Goal: Check status: Check status

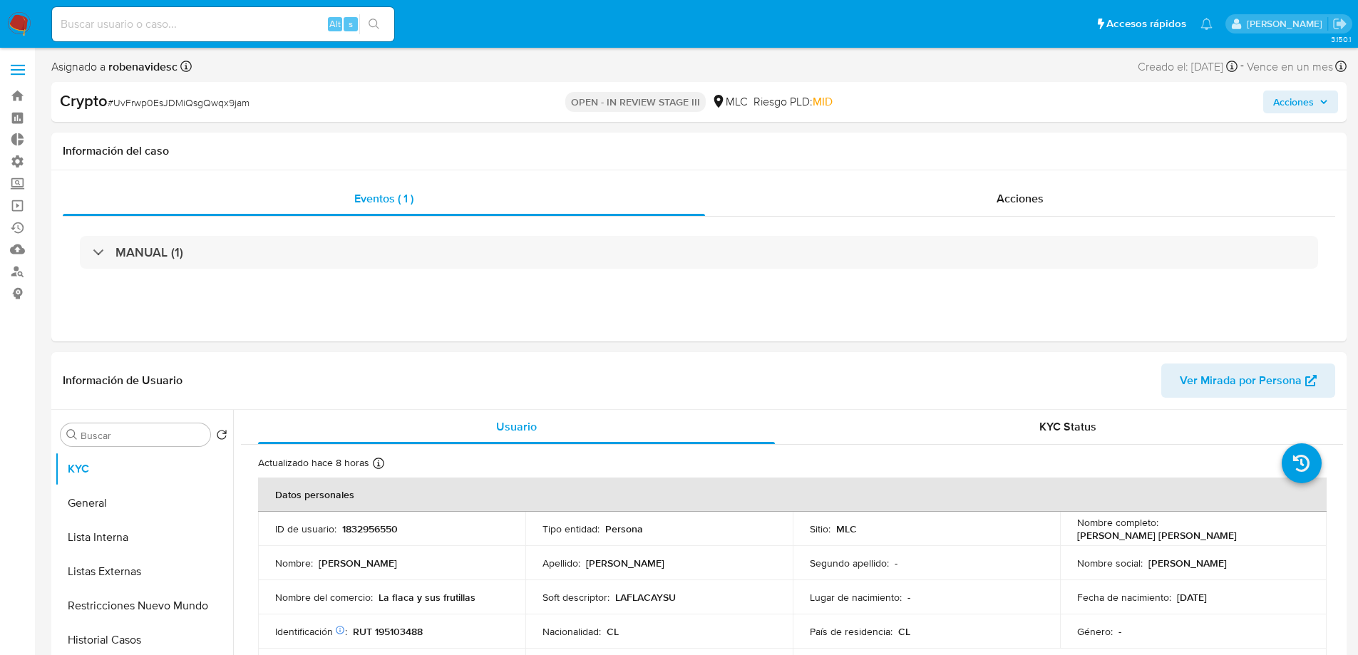
select select "10"
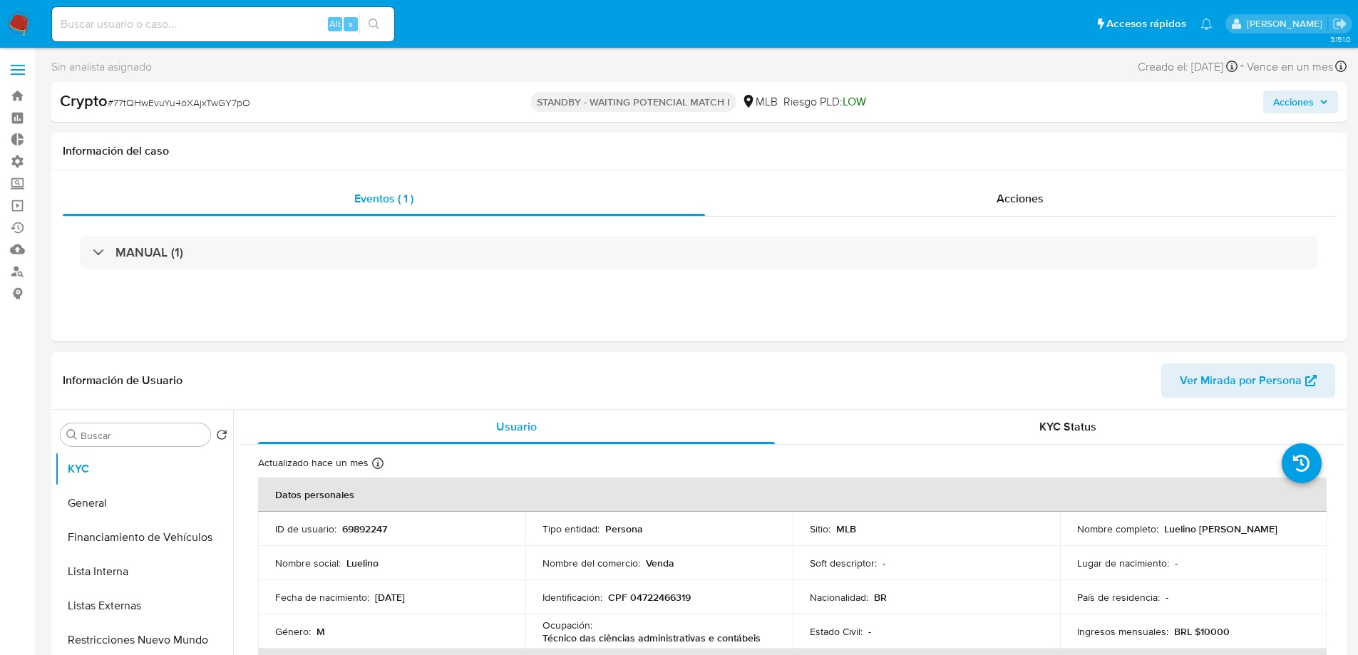
select select "10"
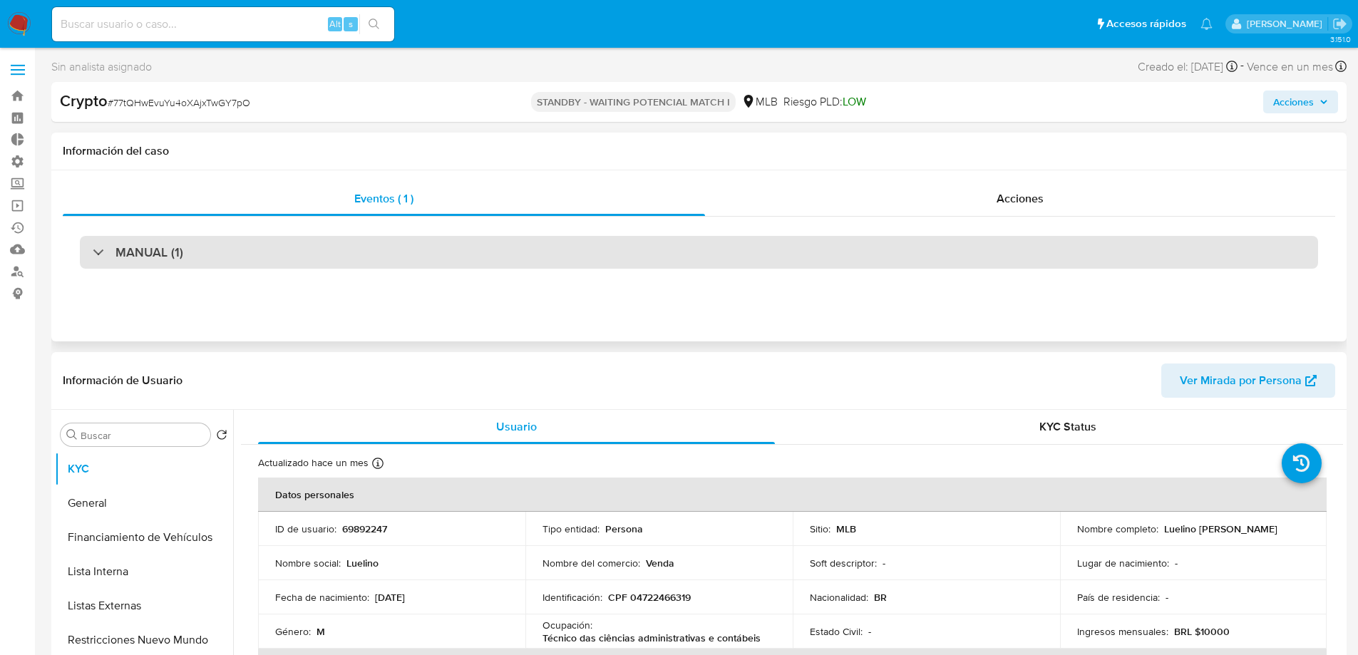
click at [478, 247] on div "MANUAL (1)" at bounding box center [699, 252] width 1239 height 33
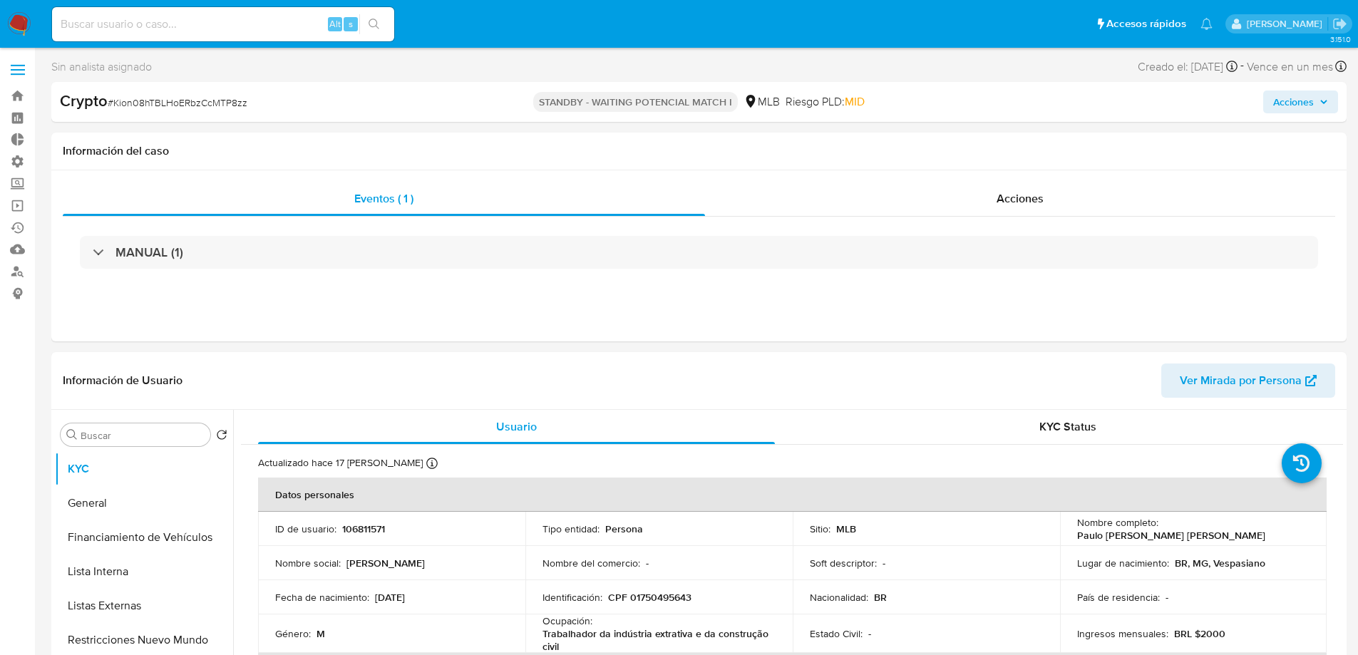
select select "10"
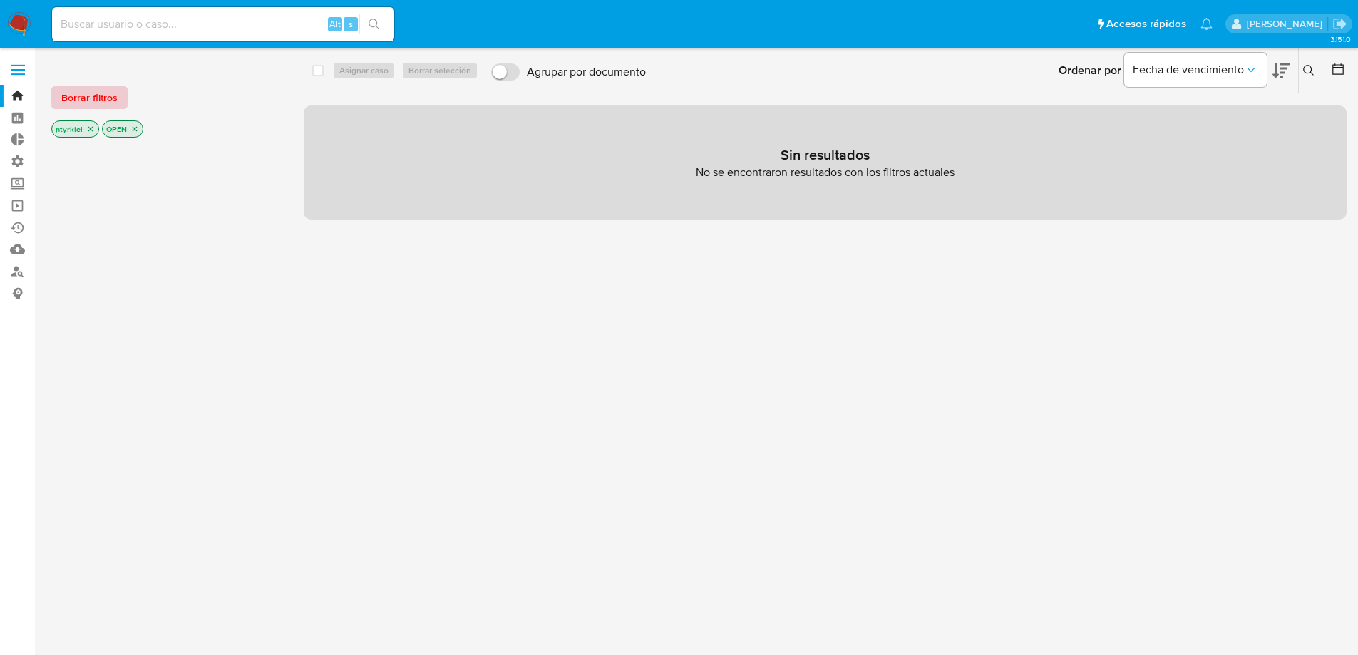
click at [90, 94] on span "Borrar filtros" at bounding box center [89, 98] width 56 height 20
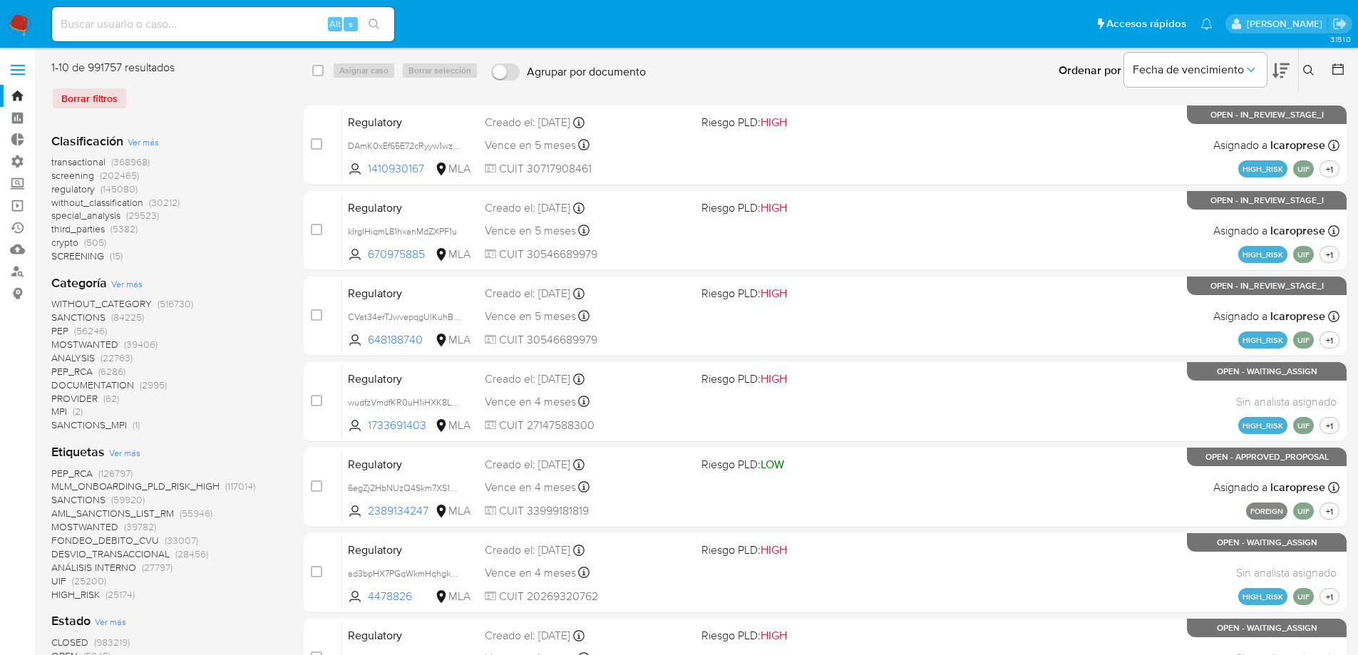
click at [69, 241] on span "crypto" at bounding box center [64, 242] width 27 height 14
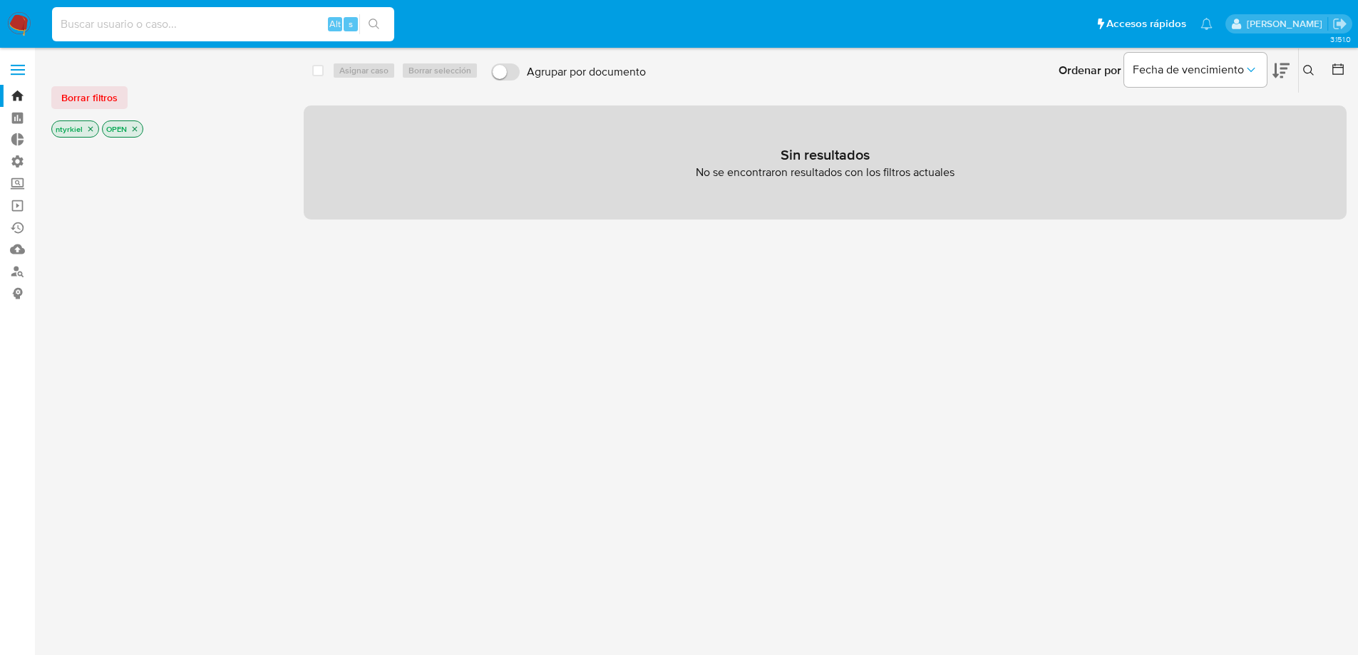
click at [242, 17] on input at bounding box center [223, 24] width 342 height 19
paste input "1020026363"
type input "1020026363"
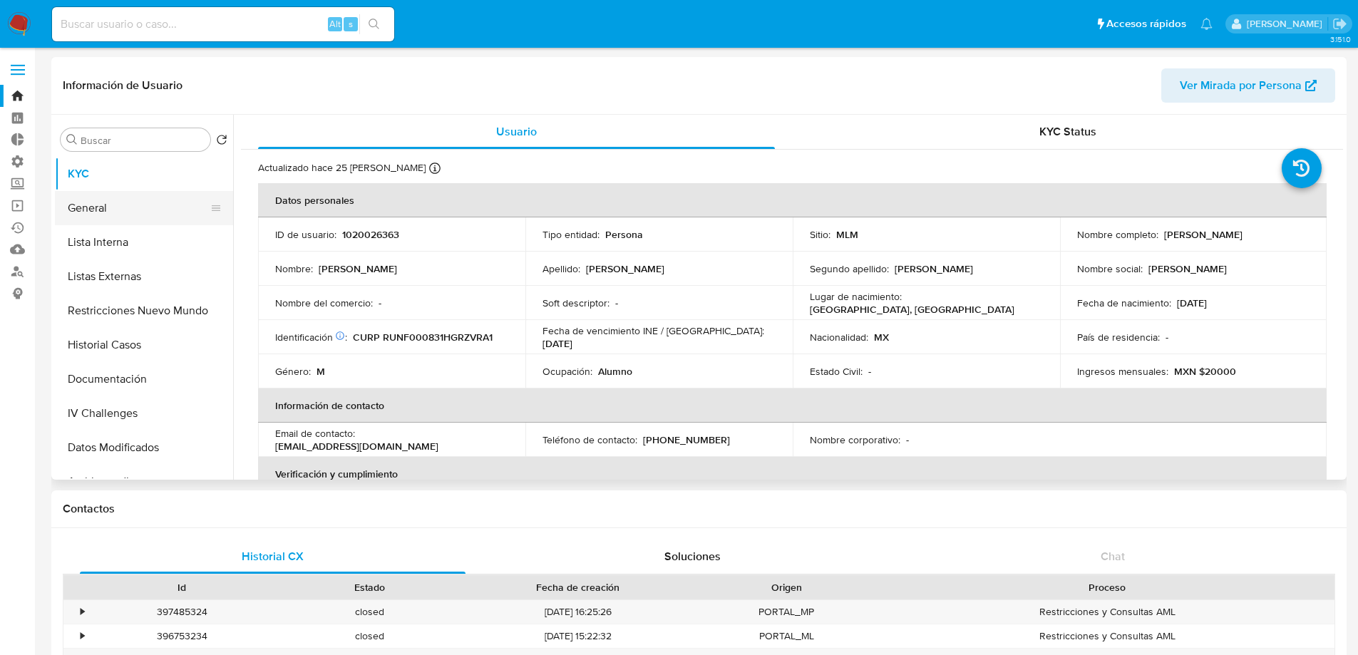
select select "10"
click at [124, 346] on button "Historial Casos" at bounding box center [138, 345] width 167 height 34
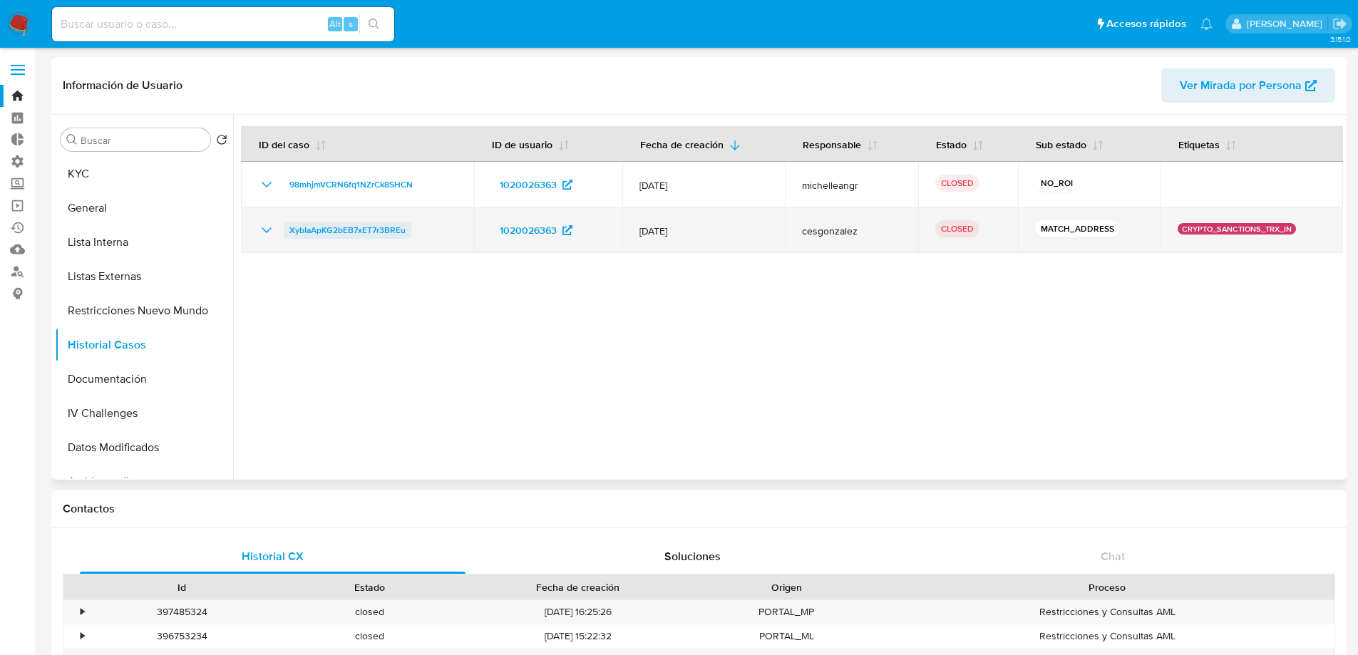
click at [374, 224] on span "XybIaApKG2bEB7xET7r3BREu" at bounding box center [347, 230] width 116 height 17
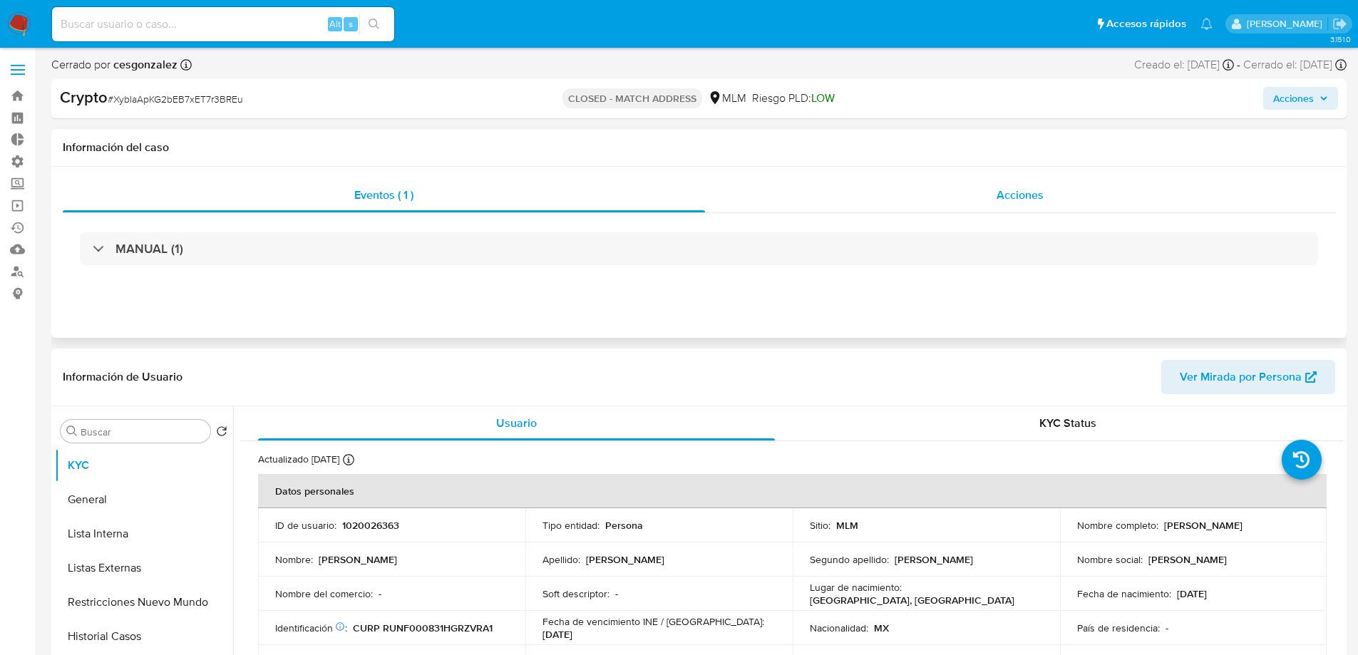
select select "10"
click at [111, 586] on button "Restricciones Nuevo Mundo" at bounding box center [138, 602] width 167 height 34
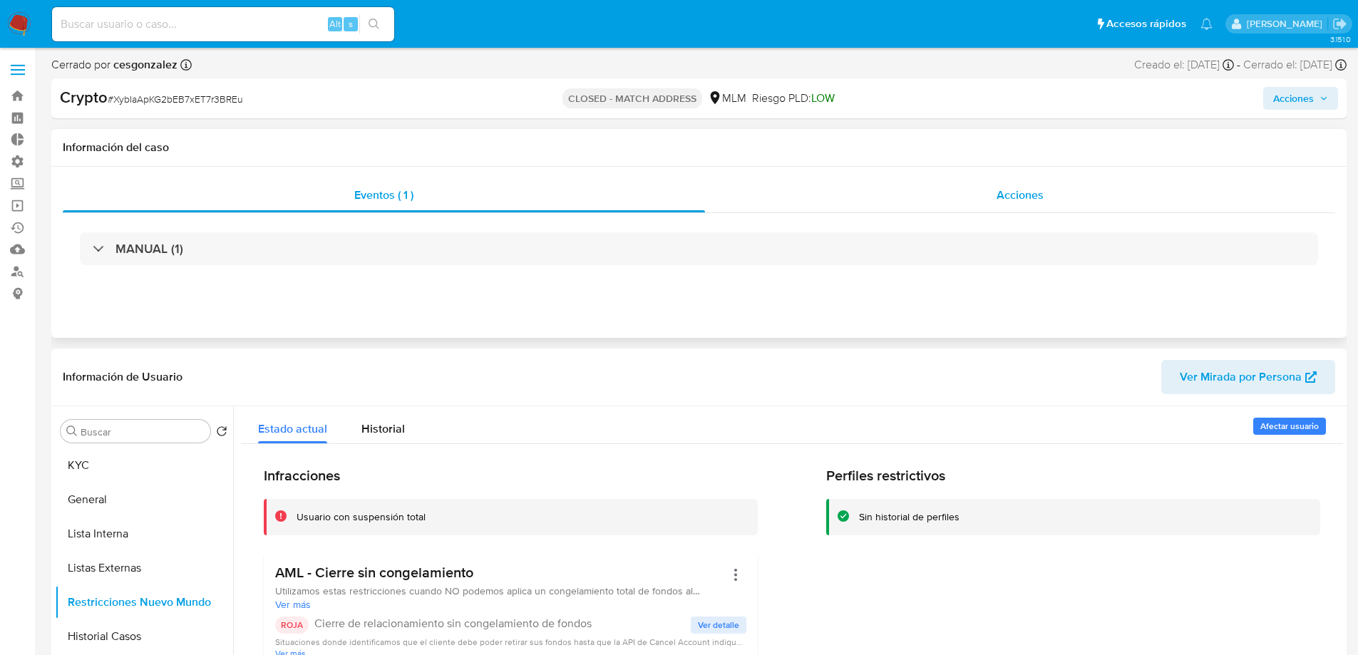
click at [1036, 195] on span "Acciones" at bounding box center [1020, 195] width 47 height 16
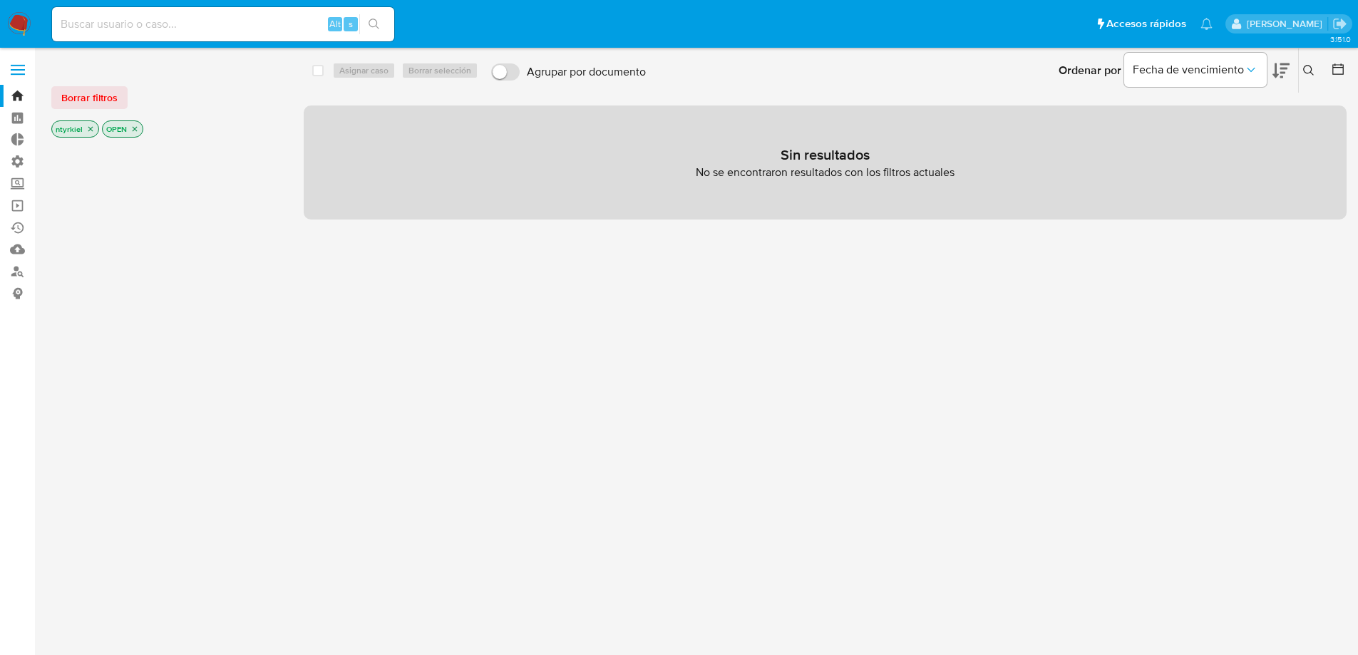
click at [120, 26] on input at bounding box center [223, 24] width 342 height 19
paste input "83375281"
type input "83375281"
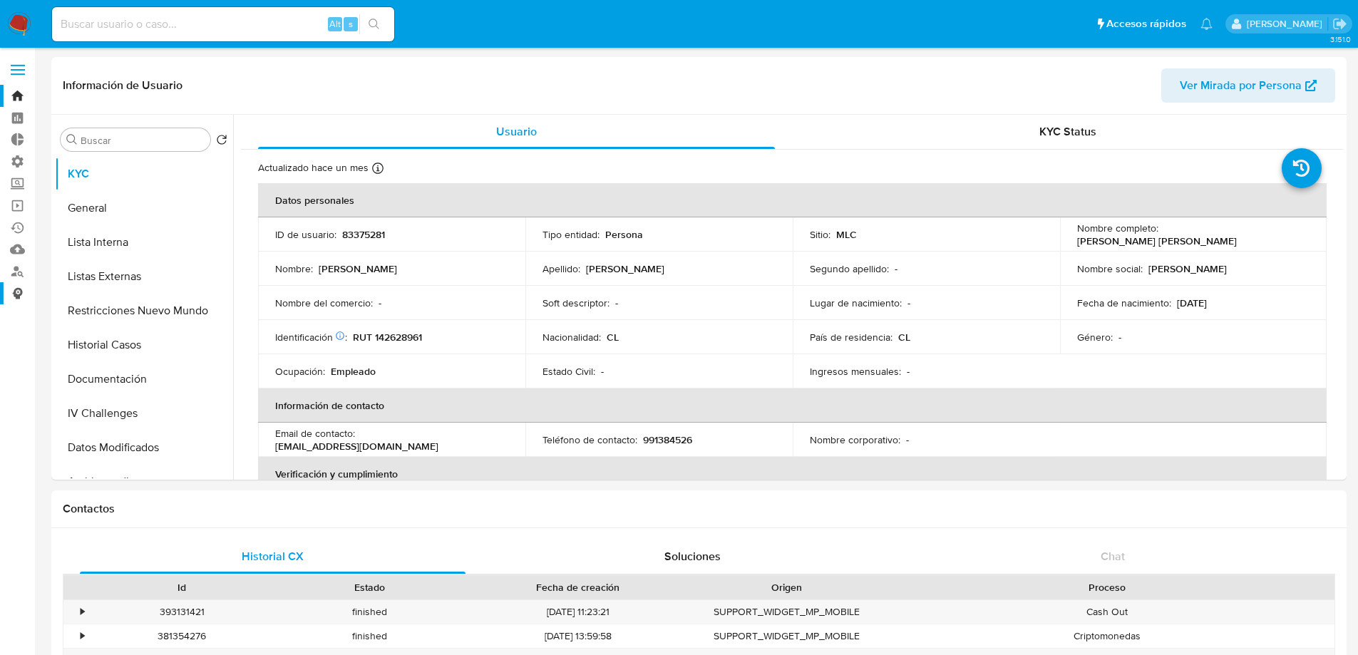
select select "10"
click at [136, 339] on button "Historial Casos" at bounding box center [138, 345] width 167 height 34
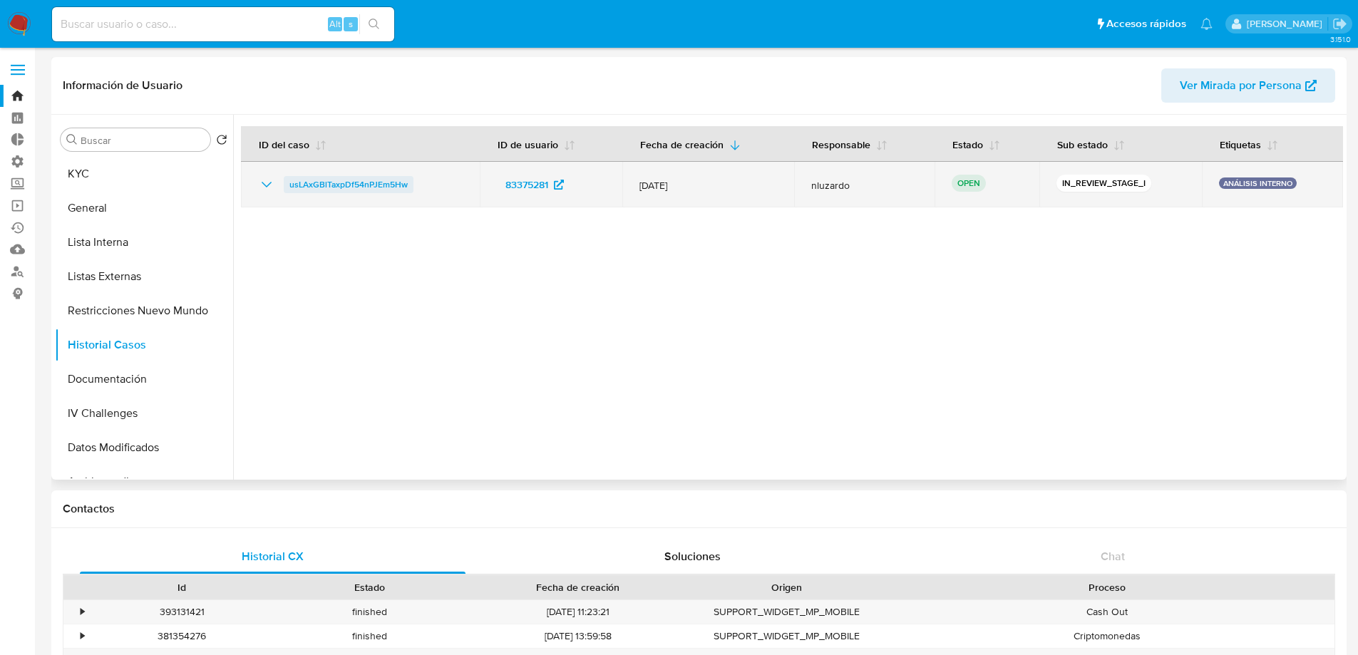
click at [355, 184] on span "usLAxGBlTaxpDf54nPJEm5Hw" at bounding box center [348, 184] width 118 height 17
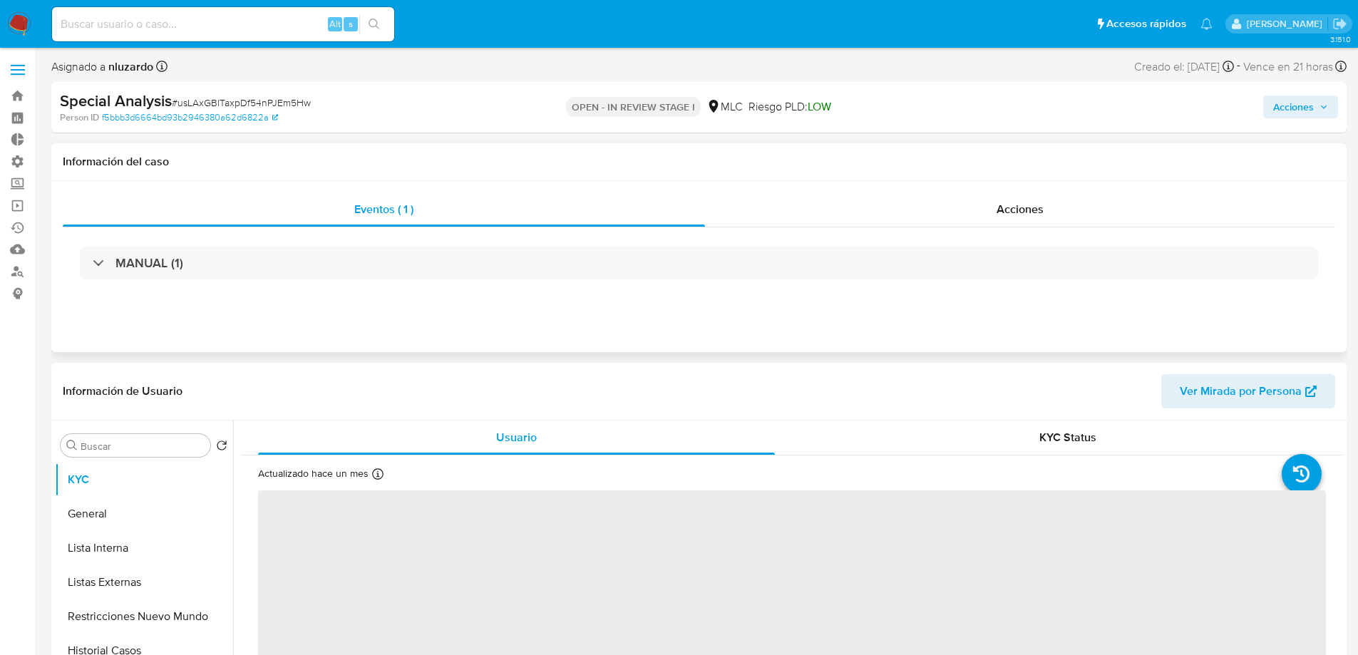
click at [285, 284] on div "MANUAL (1)" at bounding box center [699, 262] width 1273 height 71
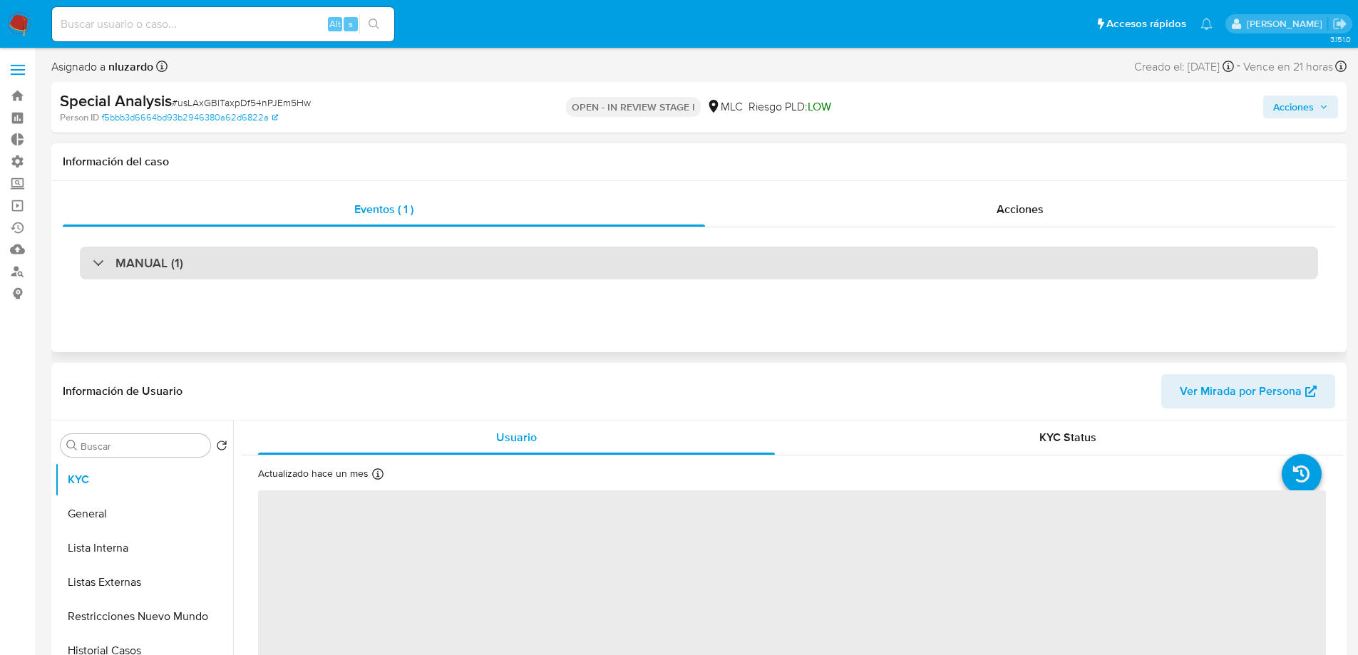
click at [285, 267] on div "MANUAL (1)" at bounding box center [699, 263] width 1239 height 33
select select "10"
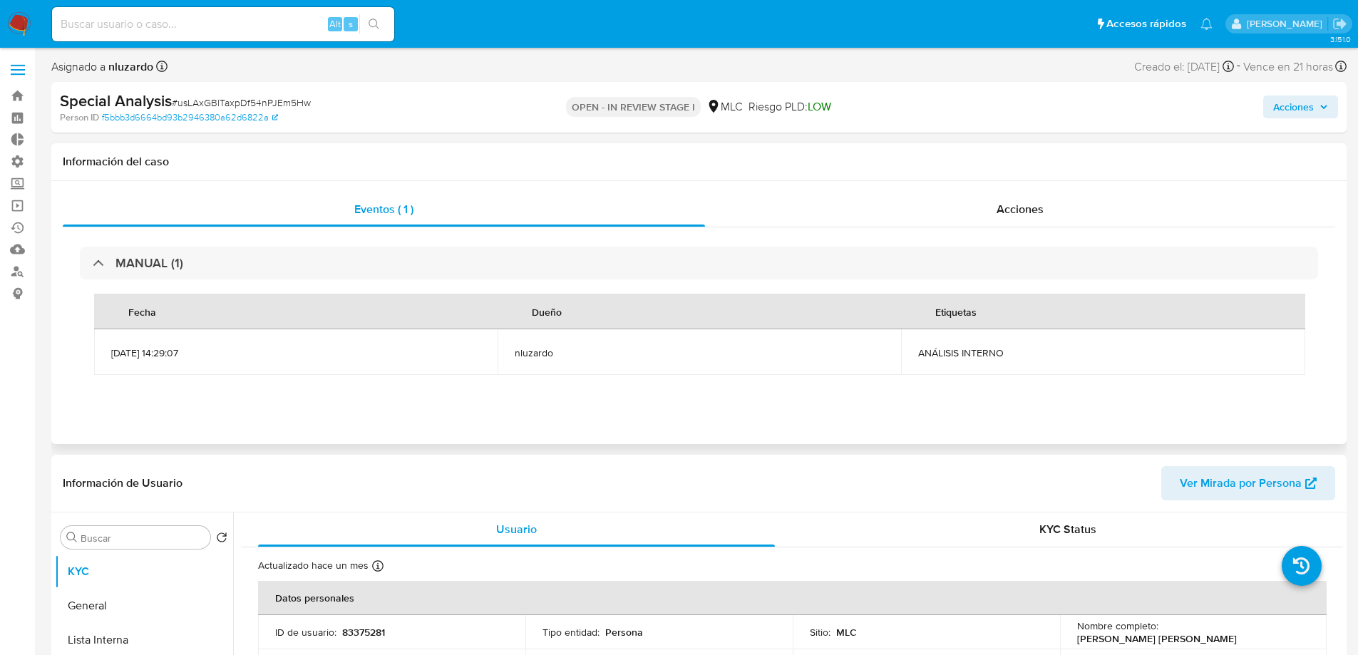
click at [985, 227] on div "MANUAL (1) Fecha Dueño Etiquetas 14/05/2025 14:29:07 nluzardo ANÁLISIS INTERNO" at bounding box center [699, 317] width 1273 height 181
click at [992, 213] on div "Acciones" at bounding box center [1020, 210] width 630 height 34
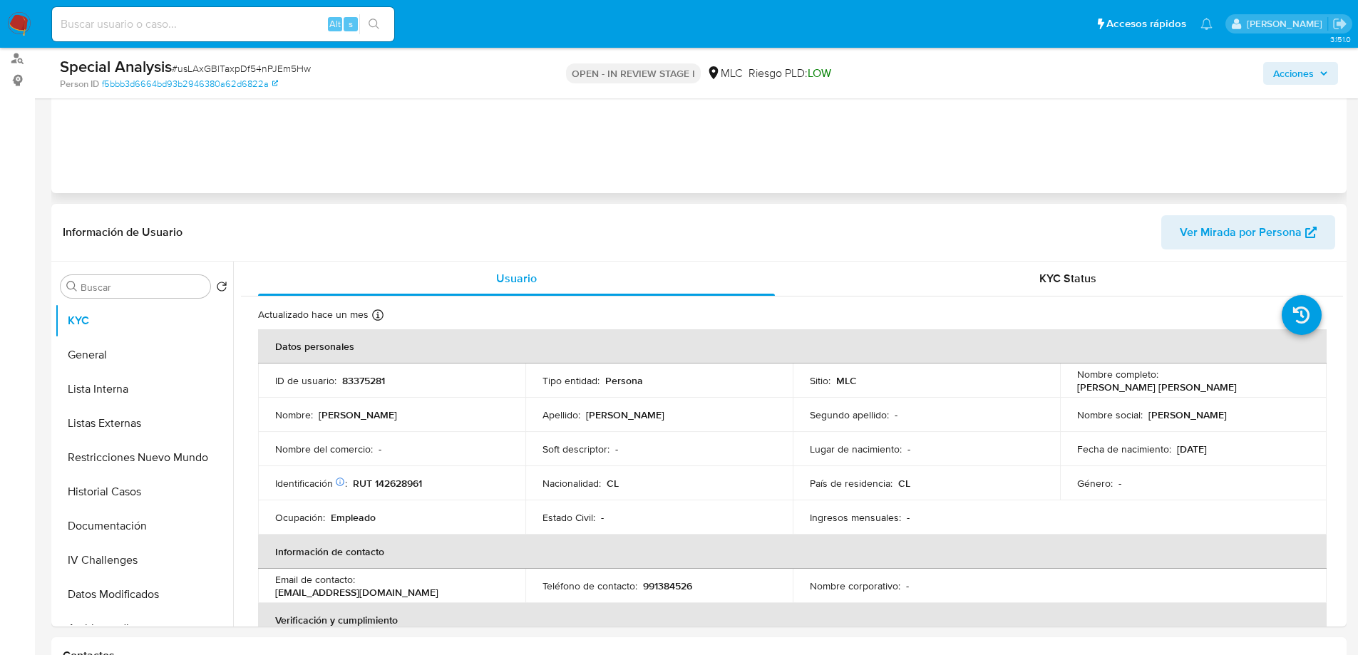
scroll to position [214, 0]
click at [123, 460] on button "Restricciones Nuevo Mundo" at bounding box center [138, 457] width 167 height 34
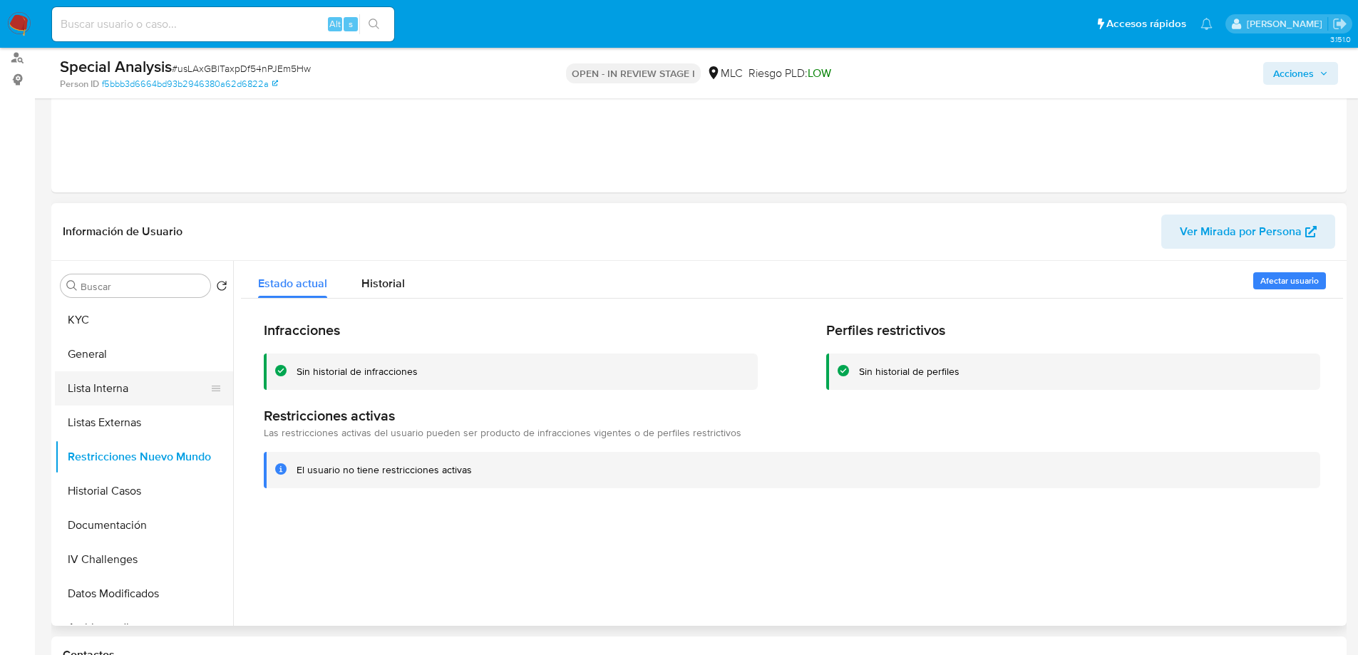
click at [112, 401] on button "Lista Interna" at bounding box center [138, 388] width 167 height 34
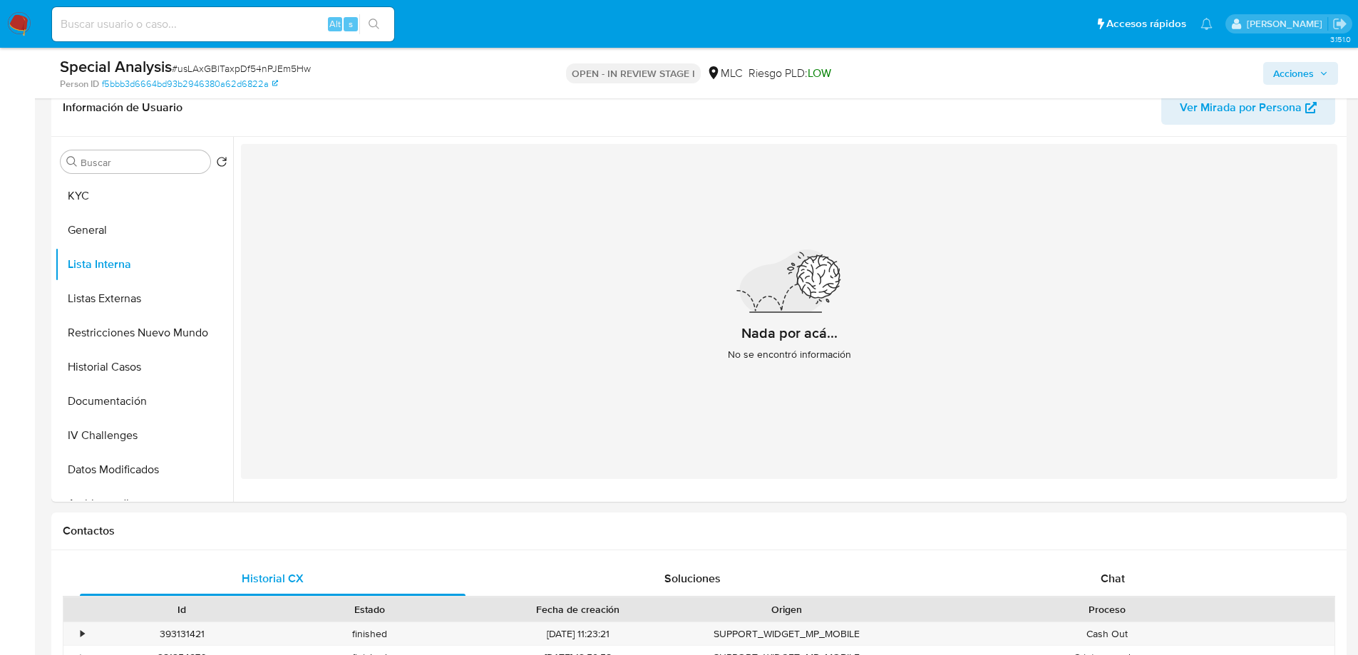
scroll to position [357, 0]
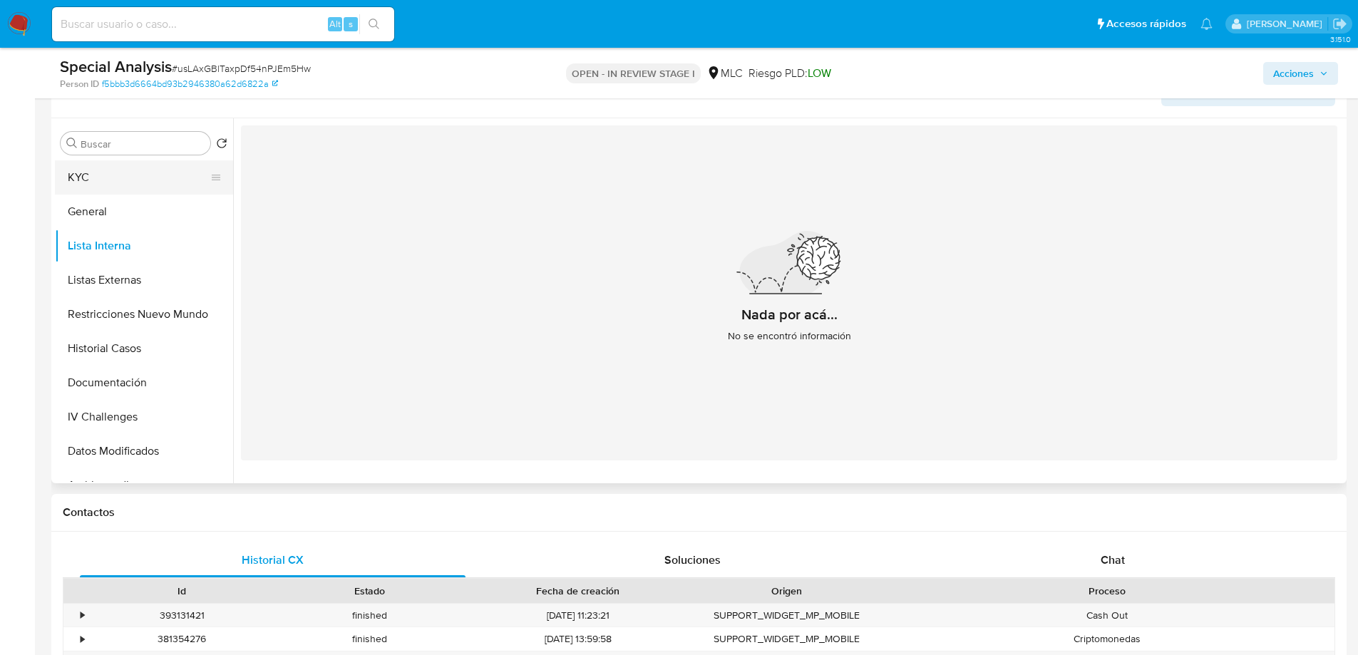
click at [91, 177] on button "KYC" at bounding box center [138, 177] width 167 height 34
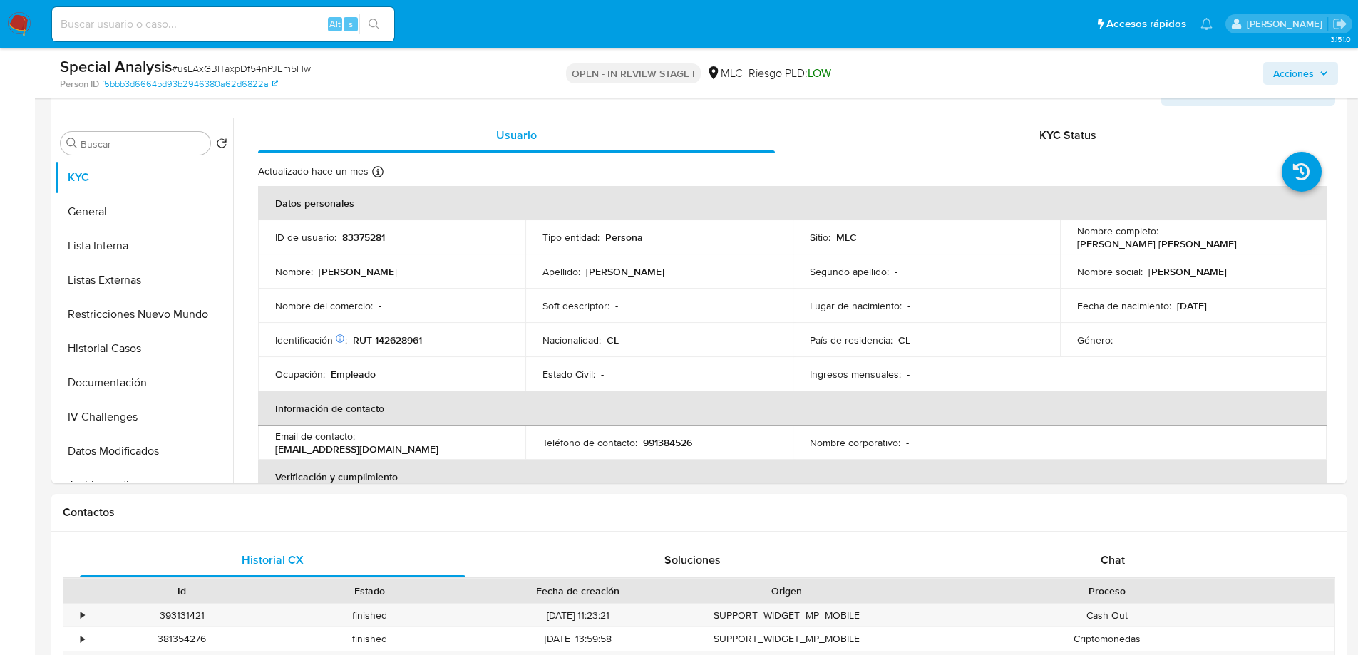
scroll to position [0, 0]
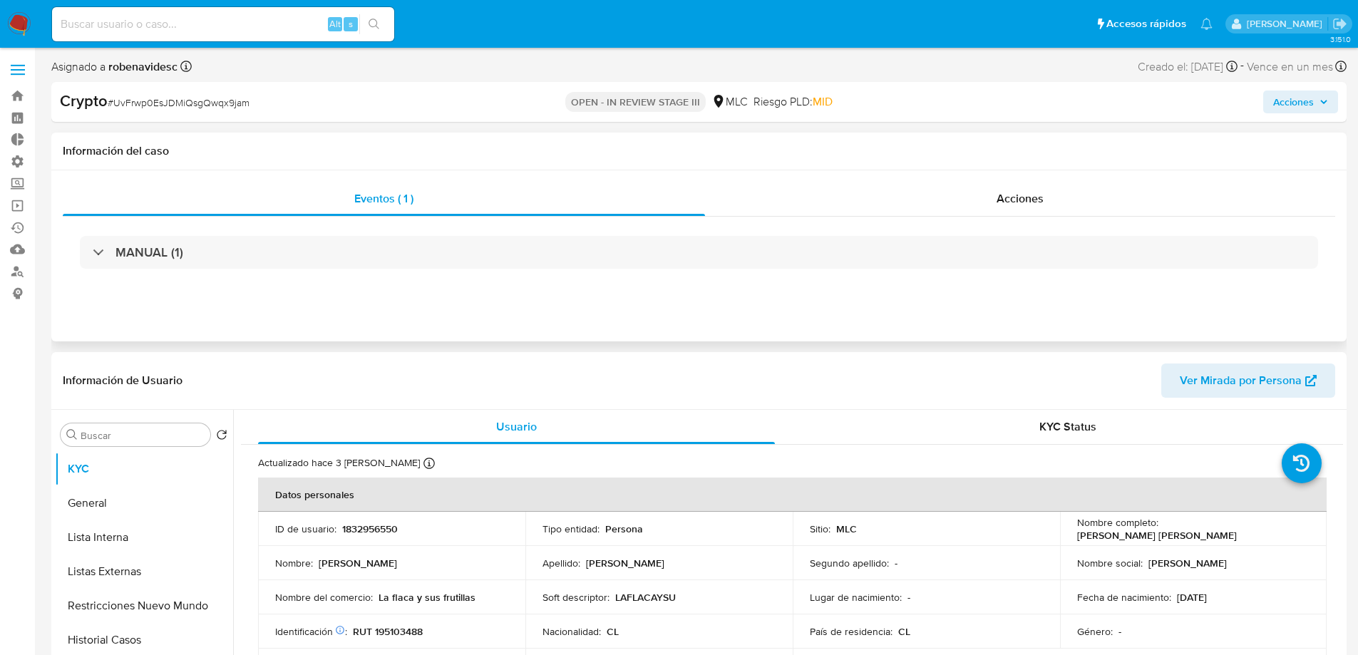
select select "10"
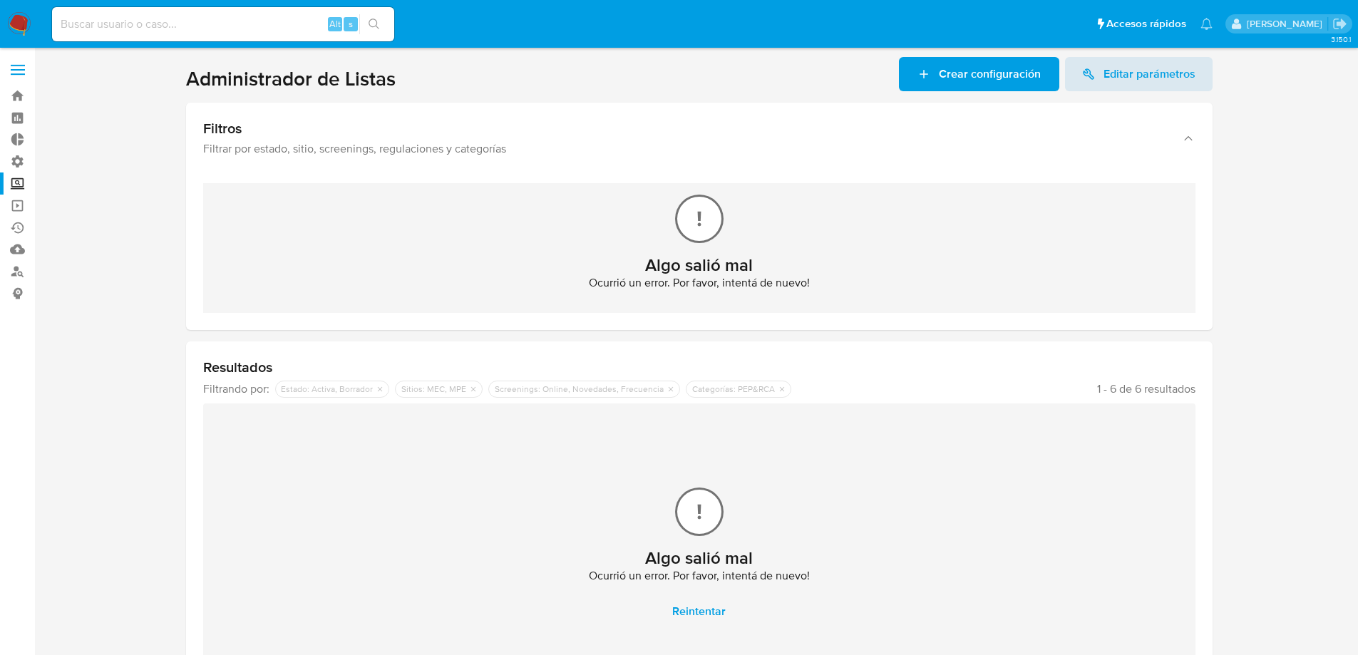
scroll to position [80, 0]
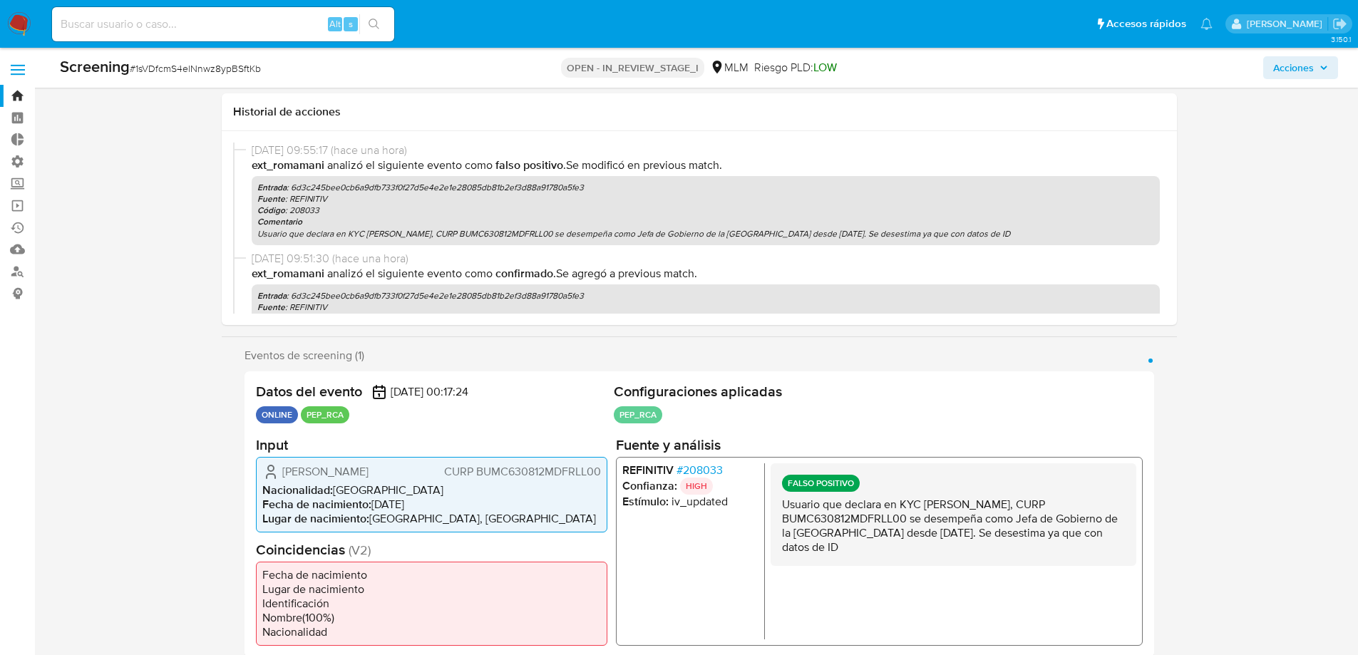
select select "10"
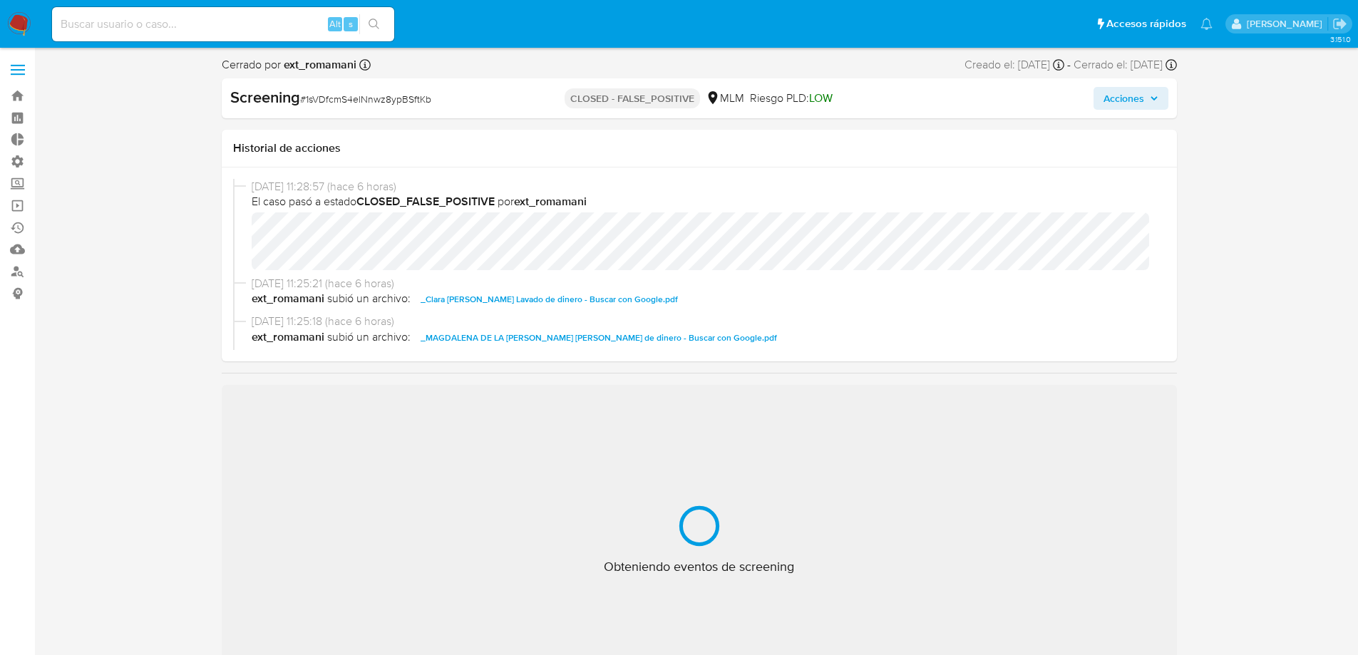
select select "10"
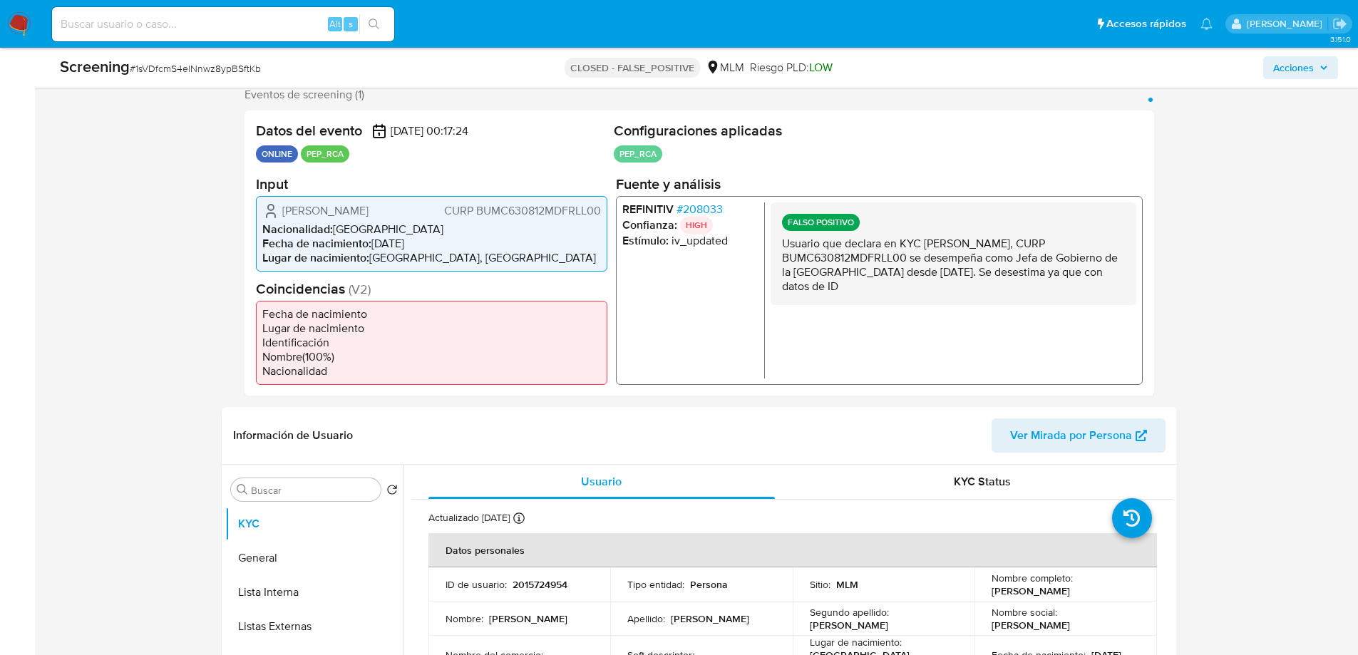
scroll to position [428, 0]
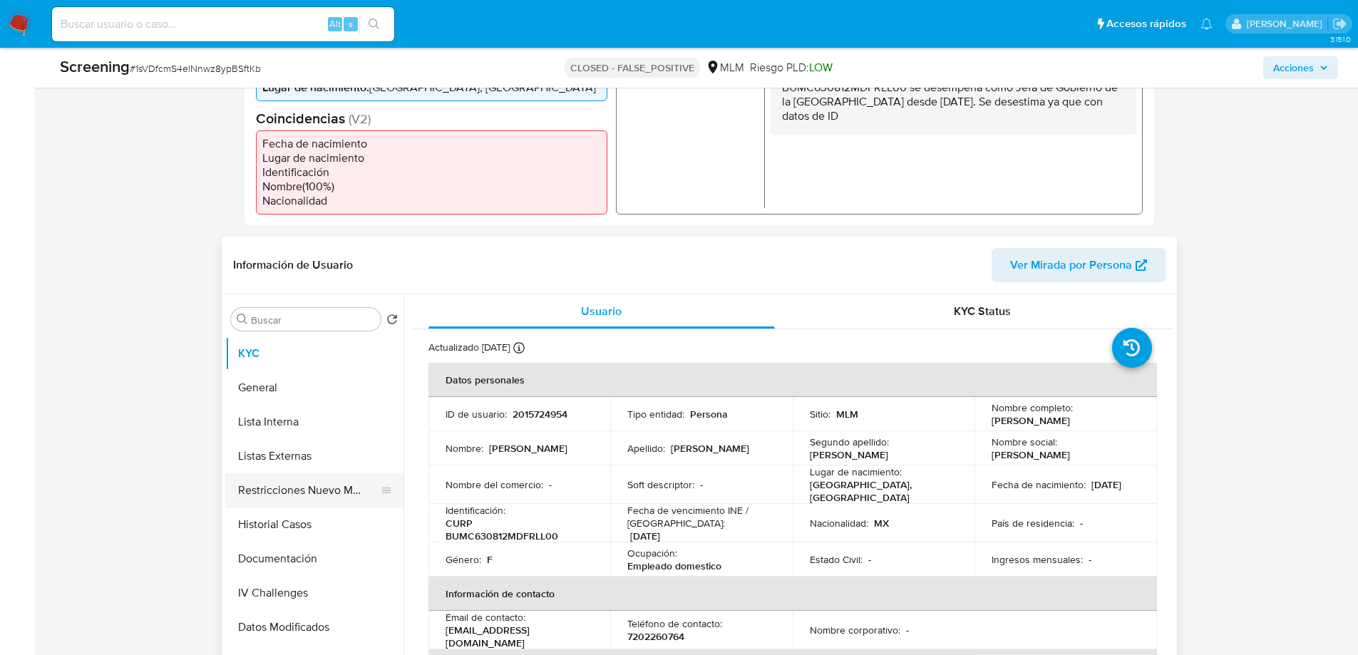
click at [306, 483] on button "Restricciones Nuevo Mundo" at bounding box center [308, 490] width 167 height 34
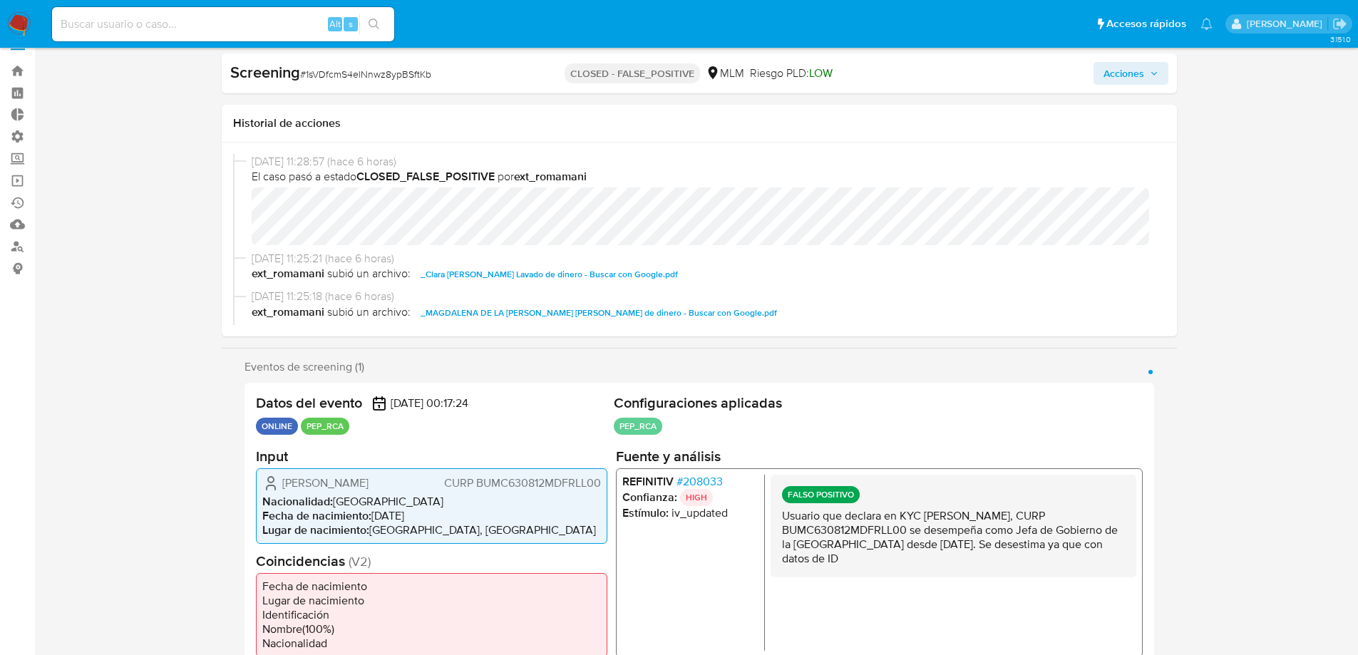
scroll to position [0, 0]
